Goal: Contribute content

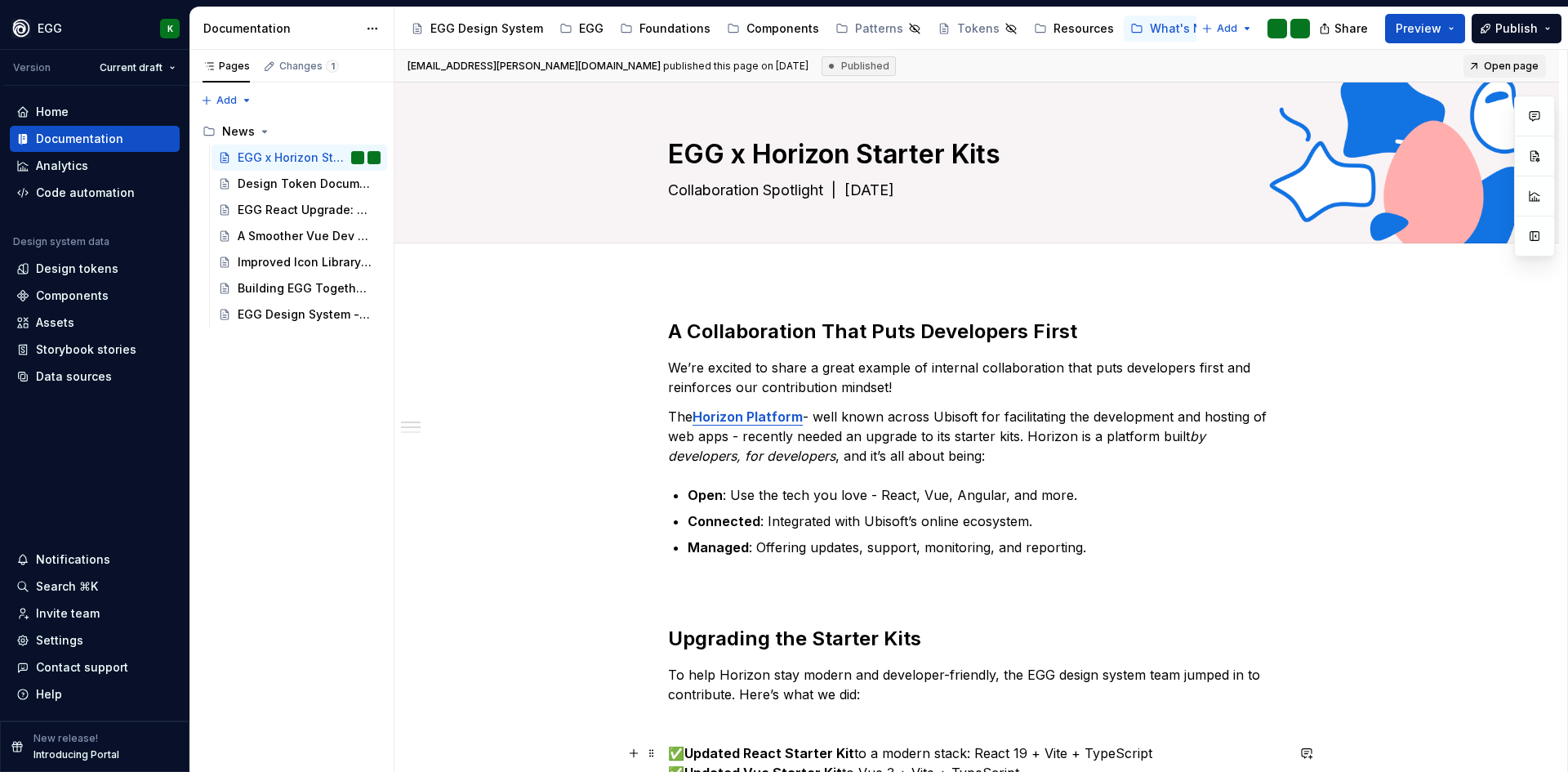
type textarea "*"
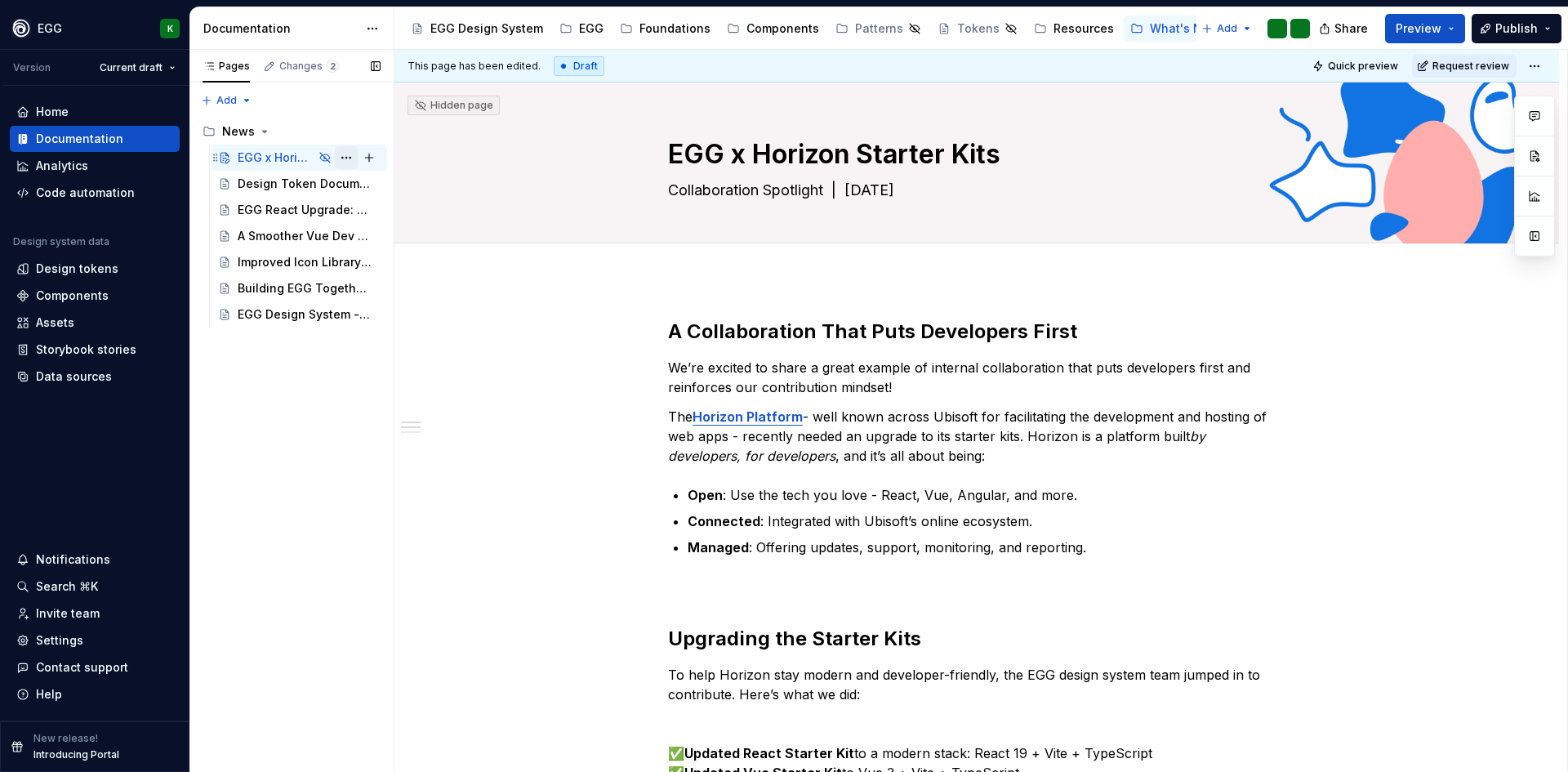
click at [336, 155] on button "Page tree" at bounding box center [347, 158] width 23 height 23
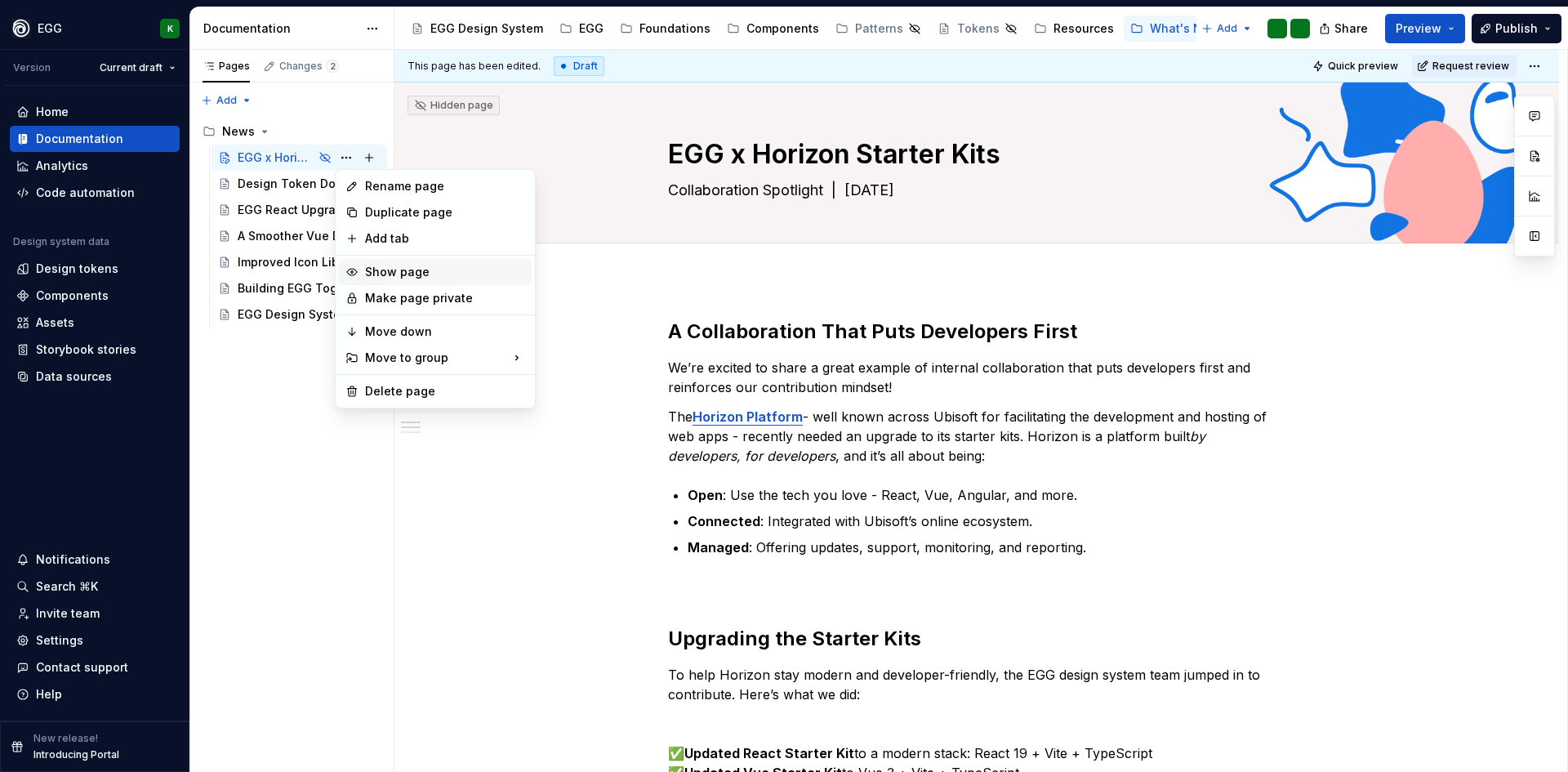
click at [398, 271] on div "Show page" at bounding box center [445, 272] width 160 height 16
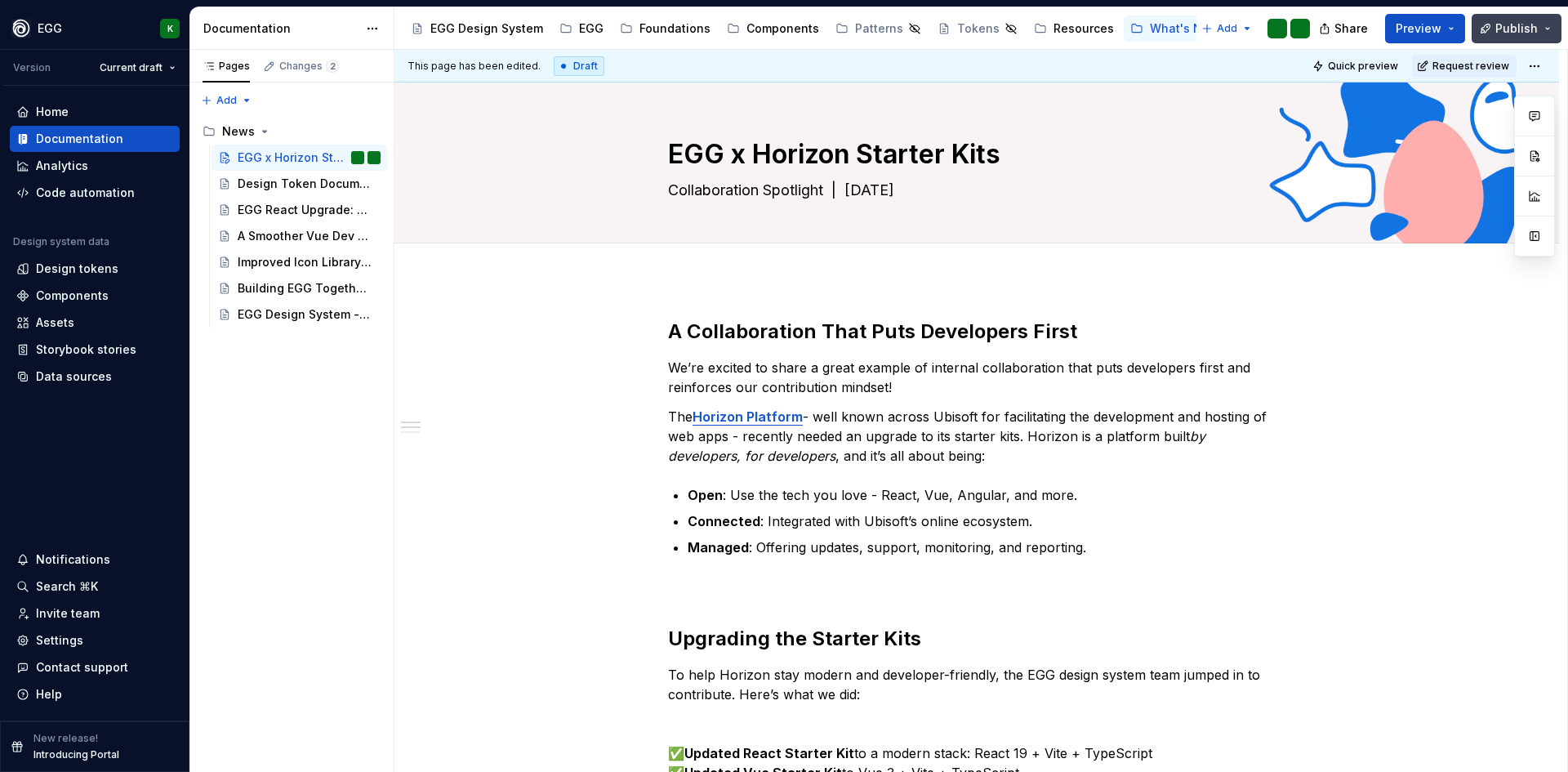
click at [1506, 27] on span "Publish" at bounding box center [1517, 29] width 43 height 16
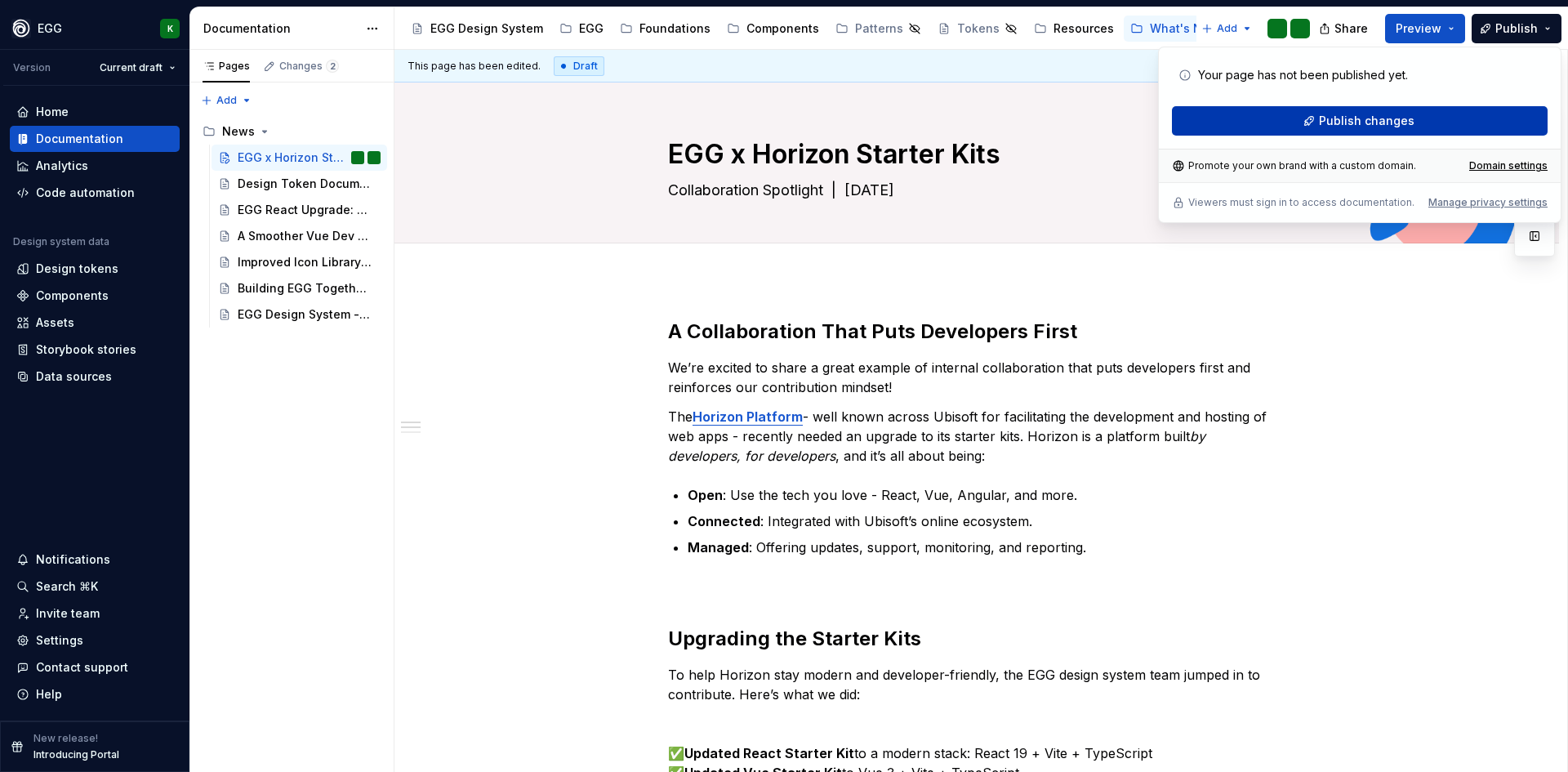
click at [1386, 116] on span "Publish changes" at bounding box center [1367, 121] width 95 height 16
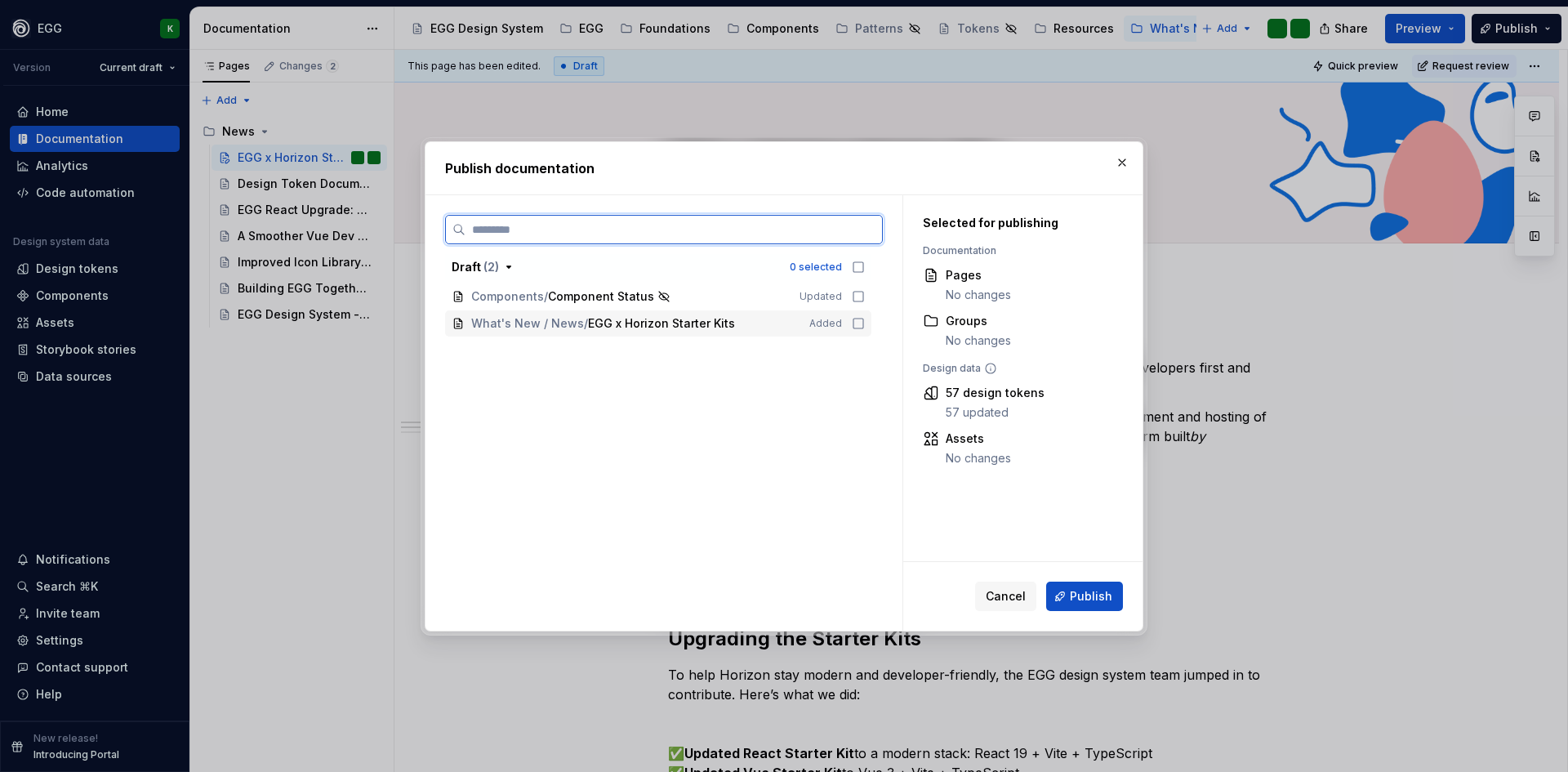
click at [858, 324] on icon at bounding box center [859, 324] width 13 height 13
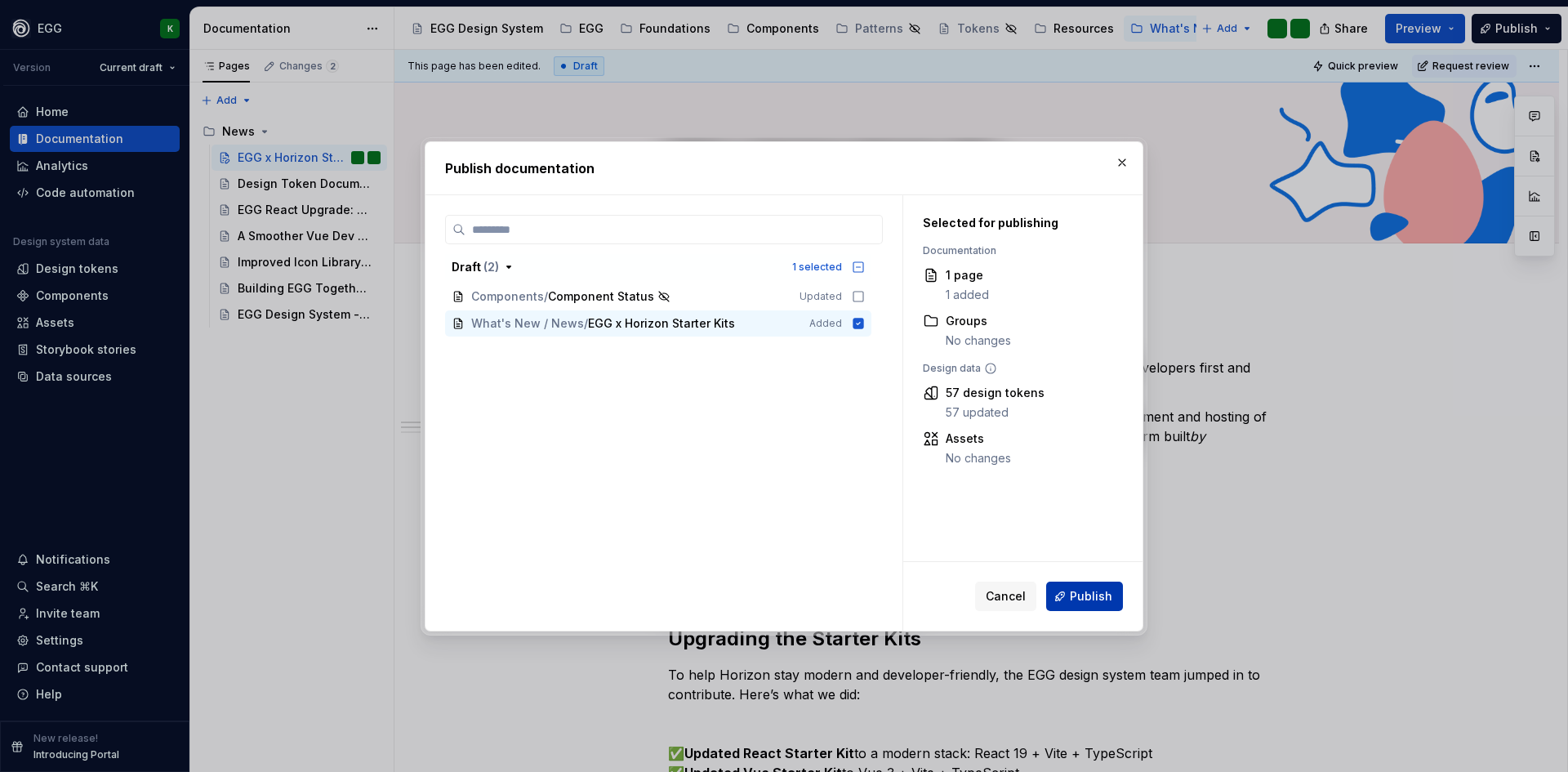
click at [1090, 608] on button "Publish" at bounding box center [1084, 597] width 76 height 30
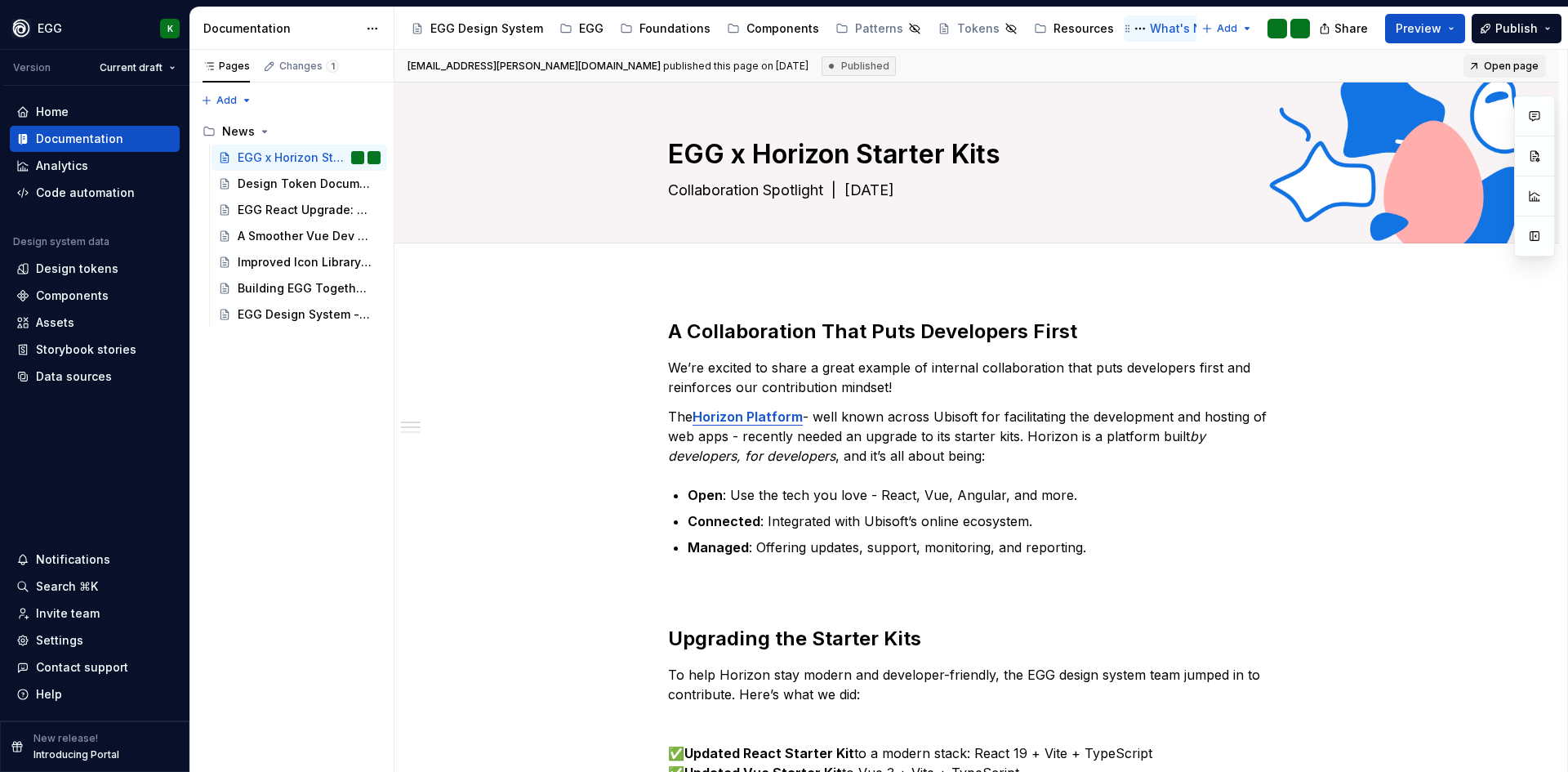
type textarea "*"
